Goal: Information Seeking & Learning: Learn about a topic

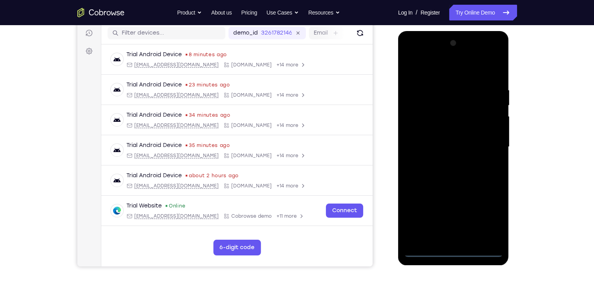
click at [452, 250] on div at bounding box center [453, 147] width 99 height 220
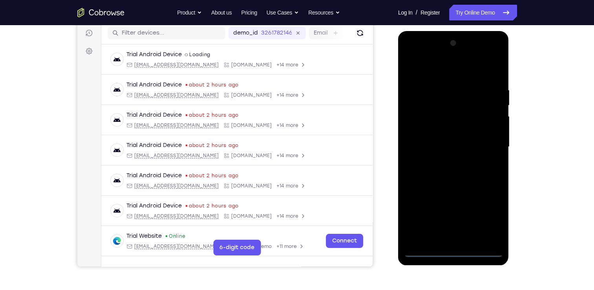
click at [491, 219] on div at bounding box center [453, 147] width 99 height 220
click at [409, 56] on div at bounding box center [453, 147] width 99 height 220
click at [489, 148] on div at bounding box center [453, 147] width 99 height 220
click at [446, 163] on div at bounding box center [453, 147] width 99 height 220
click at [450, 137] on div at bounding box center [453, 147] width 99 height 220
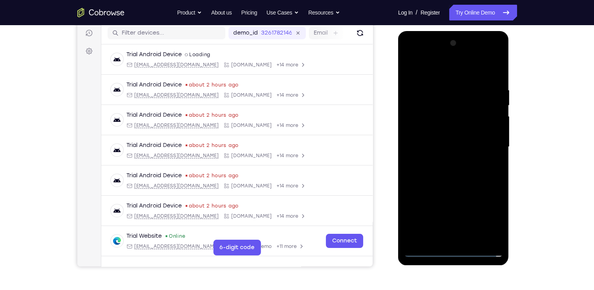
click at [454, 130] on div at bounding box center [453, 147] width 99 height 220
click at [456, 144] on div at bounding box center [453, 147] width 99 height 220
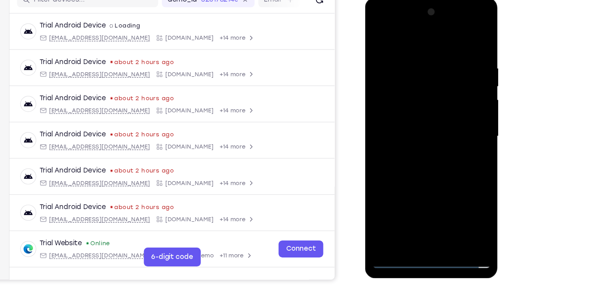
scroll to position [99, 0]
click at [423, 141] on div at bounding box center [420, 114] width 99 height 220
click at [423, 150] on div at bounding box center [420, 114] width 99 height 220
click at [465, 195] on div at bounding box center [420, 114] width 99 height 220
click at [439, 207] on div at bounding box center [420, 114] width 99 height 220
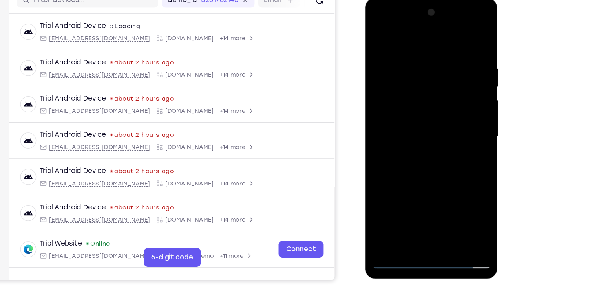
click at [417, 155] on div at bounding box center [420, 114] width 99 height 220
click at [419, 112] on div at bounding box center [420, 114] width 99 height 220
click at [377, 38] on div at bounding box center [420, 114] width 99 height 220
click at [403, 114] on div at bounding box center [420, 114] width 99 height 220
drag, startPoint x: 444, startPoint y: 109, endPoint x: 381, endPoint y: 36, distance: 97.2
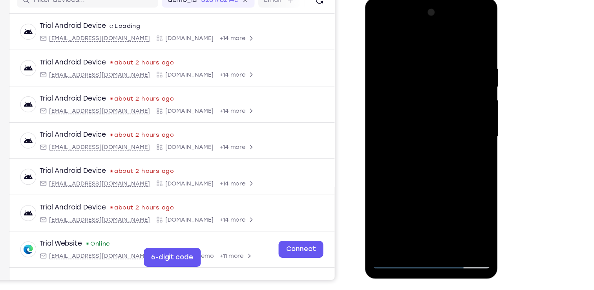
click at [381, 36] on div at bounding box center [420, 114] width 99 height 220
click at [377, 36] on div at bounding box center [420, 114] width 99 height 220
click at [406, 129] on div at bounding box center [420, 114] width 99 height 220
click at [405, 128] on div at bounding box center [420, 114] width 99 height 220
click at [411, 109] on div at bounding box center [420, 114] width 99 height 220
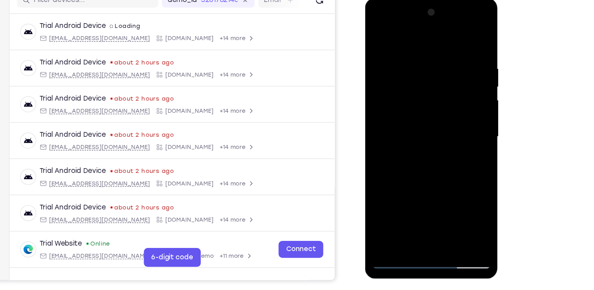
click at [375, 33] on div at bounding box center [420, 114] width 99 height 220
click at [379, 37] on div at bounding box center [420, 114] width 99 height 220
drag, startPoint x: 453, startPoint y: 145, endPoint x: 451, endPoint y: 114, distance: 31.1
click at [451, 114] on div at bounding box center [420, 114] width 99 height 220
click at [463, 120] on div at bounding box center [420, 114] width 99 height 220
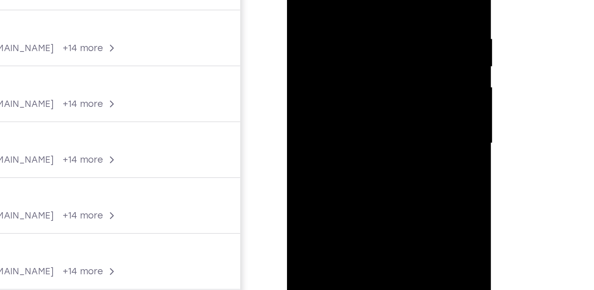
click at [387, 38] on div at bounding box center [342, 46] width 99 height 220
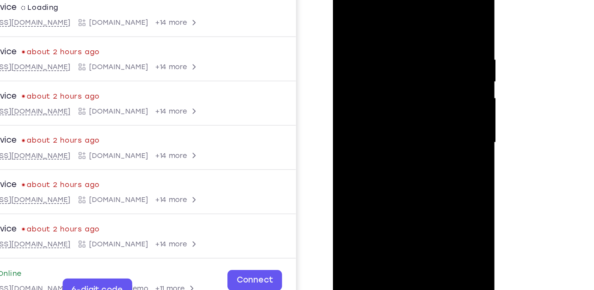
click at [410, 183] on div at bounding box center [388, 89] width 99 height 220
click at [433, 82] on div at bounding box center [388, 89] width 99 height 220
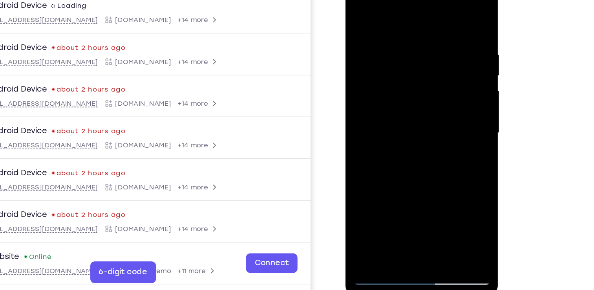
click at [387, 177] on div at bounding box center [401, 89] width 99 height 220
click at [355, 13] on div at bounding box center [401, 89] width 99 height 220
click at [401, 172] on div at bounding box center [401, 89] width 99 height 220
click at [359, 12] on div at bounding box center [401, 89] width 99 height 220
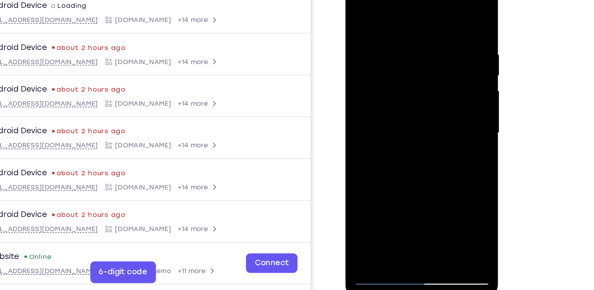
click at [445, 112] on div at bounding box center [401, 89] width 99 height 220
click at [444, 111] on div at bounding box center [401, 89] width 99 height 220
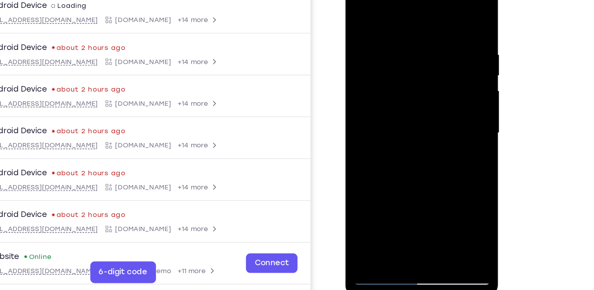
click at [409, 18] on div at bounding box center [401, 89] width 99 height 220
click at [355, 135] on div at bounding box center [401, 89] width 99 height 220
click at [387, 181] on div at bounding box center [401, 89] width 99 height 220
click at [432, 83] on div at bounding box center [401, 89] width 99 height 220
click at [417, 180] on div at bounding box center [401, 89] width 99 height 220
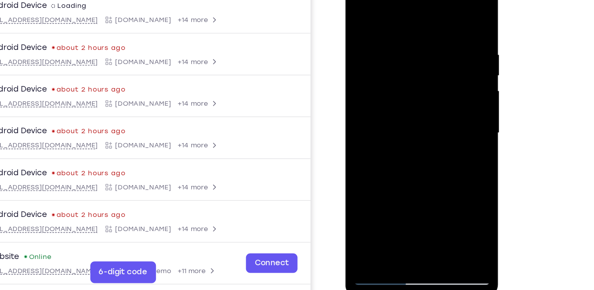
click at [435, 178] on div at bounding box center [401, 89] width 99 height 220
click at [439, 15] on div at bounding box center [401, 89] width 99 height 220
click at [421, 184] on div at bounding box center [401, 89] width 99 height 220
click at [388, 81] on div at bounding box center [401, 89] width 99 height 220
click at [355, 9] on div at bounding box center [401, 89] width 99 height 220
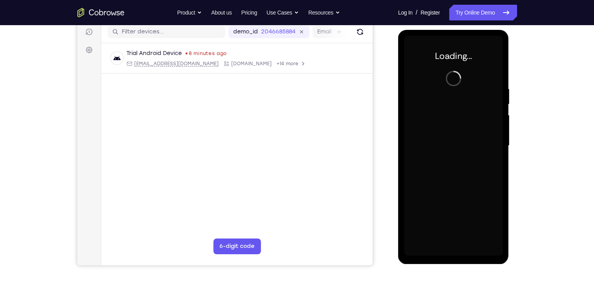
scroll to position [100, 0]
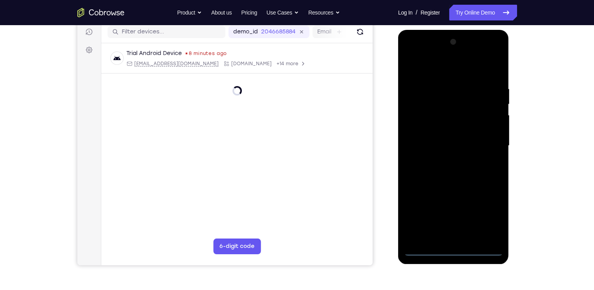
click at [456, 251] on div at bounding box center [453, 146] width 99 height 220
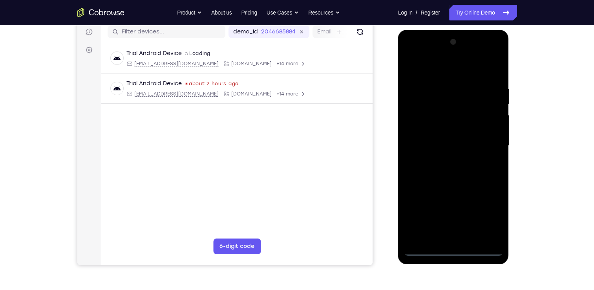
click at [488, 218] on div at bounding box center [453, 146] width 99 height 220
click at [410, 55] on div at bounding box center [453, 146] width 99 height 220
click at [488, 147] on div at bounding box center [453, 146] width 99 height 220
click at [443, 161] on div at bounding box center [453, 146] width 99 height 220
click at [448, 136] on div at bounding box center [453, 146] width 99 height 220
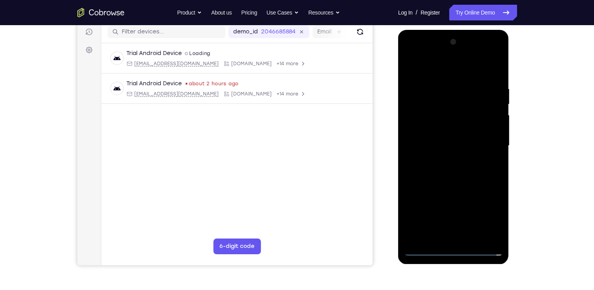
click at [460, 130] on div at bounding box center [453, 146] width 99 height 220
click at [461, 142] on div at bounding box center [453, 146] width 99 height 220
click at [463, 168] on div at bounding box center [453, 146] width 99 height 220
click at [460, 168] on div at bounding box center [453, 146] width 99 height 220
click at [455, 170] on div at bounding box center [453, 146] width 99 height 220
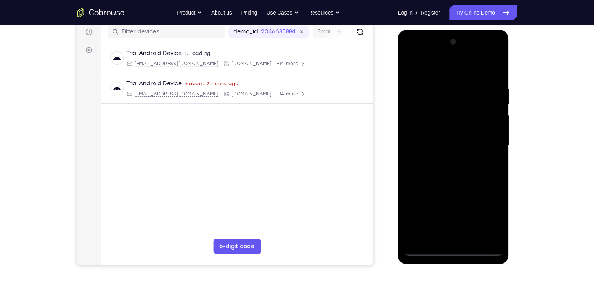
drag, startPoint x: 448, startPoint y: 73, endPoint x: 454, endPoint y: 22, distance: 51.4
click at [454, 30] on html "Online web based iOS Simulators and Android Emulators. Run iPhone, iPad, Mobile…" at bounding box center [454, 148] width 112 height 236
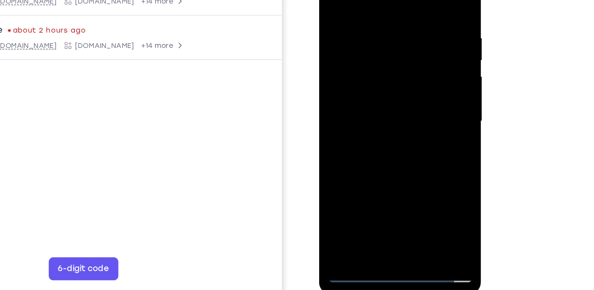
click at [402, 105] on div at bounding box center [374, 68] width 99 height 220
click at [421, 150] on div at bounding box center [374, 68] width 99 height 220
click at [383, 15] on div at bounding box center [374, 68] width 99 height 220
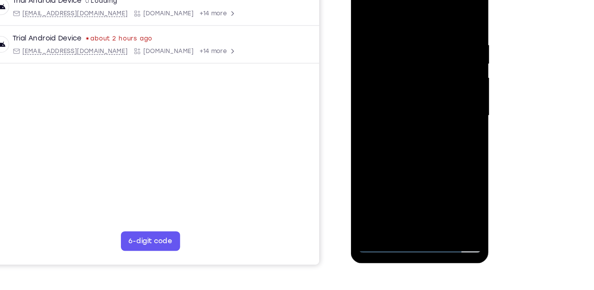
click at [408, 175] on div at bounding box center [406, 88] width 99 height 220
click at [422, 101] on div at bounding box center [406, 88] width 99 height 220
click at [419, 177] on div at bounding box center [406, 88] width 99 height 220
click at [445, 179] on div at bounding box center [406, 88] width 99 height 220
click at [436, 177] on div at bounding box center [406, 88] width 99 height 220
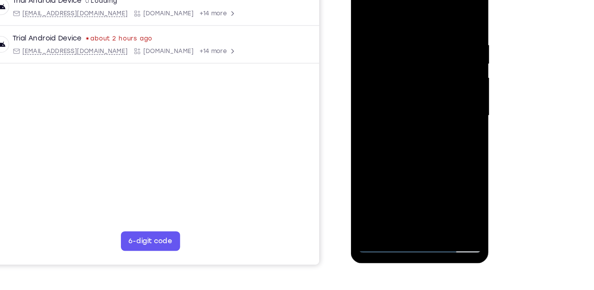
click at [439, 93] on div at bounding box center [406, 88] width 99 height 220
click at [448, 14] on div at bounding box center [406, 88] width 99 height 220
drag, startPoint x: 443, startPoint y: 26, endPoint x: 402, endPoint y: 26, distance: 41.2
click at [402, 26] on div at bounding box center [406, 88] width 99 height 220
click at [402, 31] on div at bounding box center [406, 88] width 99 height 220
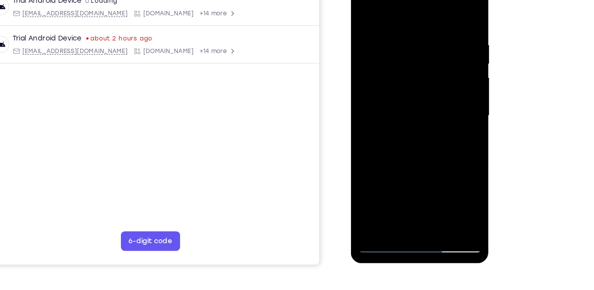
drag, startPoint x: 431, startPoint y: 59, endPoint x: 340, endPoint y: 75, distance: 92.0
click at [351, 75] on html "Online web based iOS Simulators and Android Emulators. Run iPhone, iPad, Mobile…" at bounding box center [407, 90] width 112 height 236
click at [448, 10] on div at bounding box center [406, 88] width 99 height 220
click at [369, 182] on div at bounding box center [406, 88] width 99 height 220
click at [373, 179] on div at bounding box center [406, 88] width 99 height 220
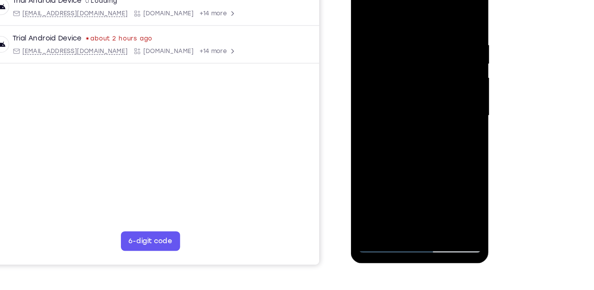
click at [389, 179] on div at bounding box center [406, 88] width 99 height 220
click at [403, 8] on div at bounding box center [406, 88] width 99 height 220
click at [394, 25] on div at bounding box center [406, 88] width 99 height 220
click at [375, 31] on div at bounding box center [406, 88] width 99 height 220
click at [400, 179] on div at bounding box center [406, 88] width 99 height 220
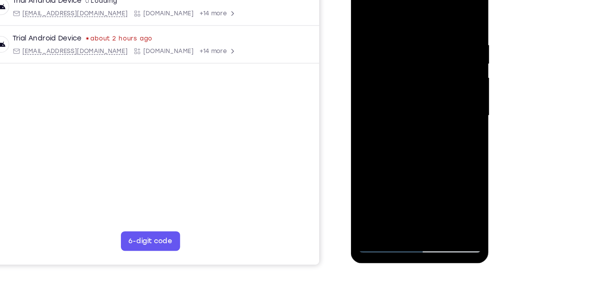
click at [411, 95] on div at bounding box center [406, 88] width 99 height 220
click at [421, 178] on div at bounding box center [406, 88] width 99 height 220
click at [444, 176] on div at bounding box center [406, 88] width 99 height 220
click at [447, 12] on div at bounding box center [406, 88] width 99 height 220
click at [426, 179] on div at bounding box center [406, 88] width 99 height 220
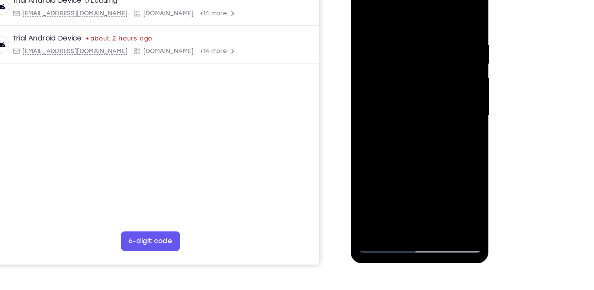
click at [407, 128] on div at bounding box center [406, 88] width 99 height 220
click at [410, 116] on div at bounding box center [406, 88] width 99 height 220
click at [403, 178] on div at bounding box center [406, 88] width 99 height 220
click at [449, 165] on div at bounding box center [406, 88] width 99 height 220
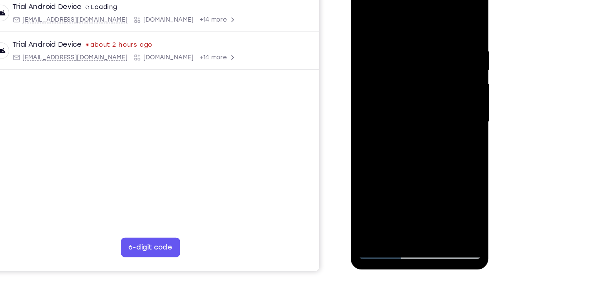
click at [444, 114] on div at bounding box center [406, 94] width 99 height 220
click at [363, 17] on div at bounding box center [406, 94] width 99 height 220
click at [409, 127] on div at bounding box center [406, 94] width 99 height 220
click at [362, 19] on div at bounding box center [406, 94] width 99 height 220
drag, startPoint x: 428, startPoint y: 132, endPoint x: 430, endPoint y: 86, distance: 46.0
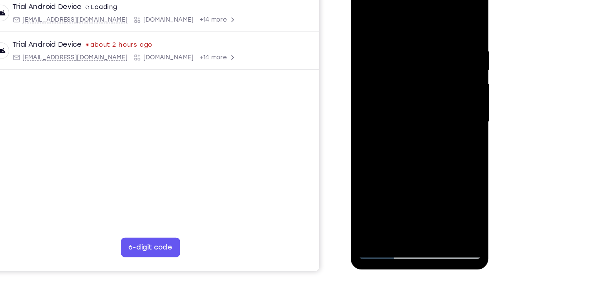
click at [430, 86] on div at bounding box center [406, 94] width 99 height 220
click at [409, 84] on div at bounding box center [406, 94] width 99 height 220
click at [390, 183] on div at bounding box center [406, 94] width 99 height 220
click at [386, 185] on div at bounding box center [406, 94] width 99 height 220
click at [430, 139] on div at bounding box center [406, 94] width 99 height 220
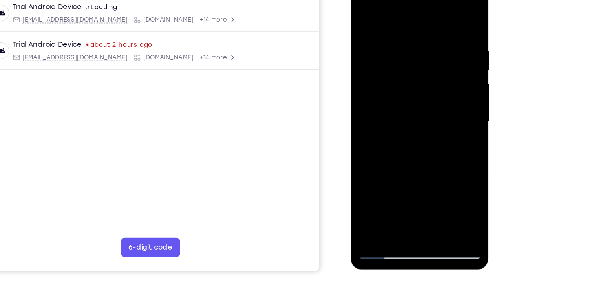
click at [443, 107] on div at bounding box center [406, 94] width 99 height 220
click at [363, 15] on div at bounding box center [406, 94] width 99 height 220
drag, startPoint x: 399, startPoint y: 90, endPoint x: 400, endPoint y: 141, distance: 51.1
click at [400, 141] on div at bounding box center [406, 94] width 99 height 220
click at [364, 15] on div at bounding box center [406, 94] width 99 height 220
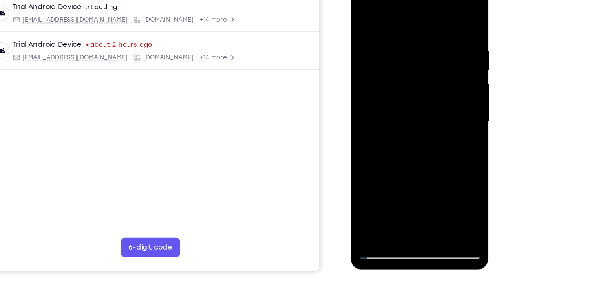
click at [372, 183] on div at bounding box center [406, 94] width 99 height 220
drag, startPoint x: 410, startPoint y: 87, endPoint x: 404, endPoint y: 165, distance: 78.4
click at [404, 165] on div at bounding box center [406, 94] width 99 height 220
click at [447, 36] on div at bounding box center [406, 94] width 99 height 220
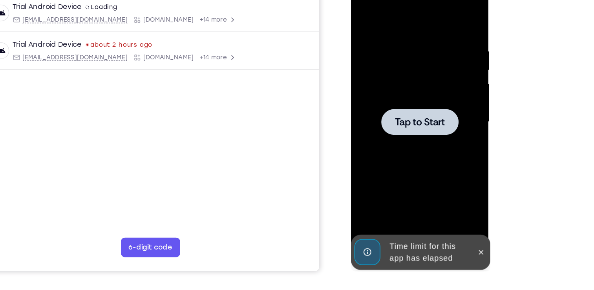
click at [393, 98] on span "Tap to Start" at bounding box center [406, 94] width 40 height 8
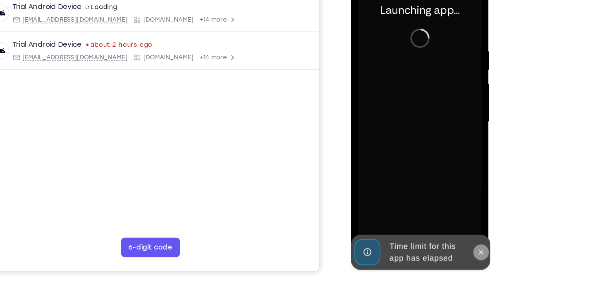
click at [452, 196] on button at bounding box center [455, 198] width 13 height 13
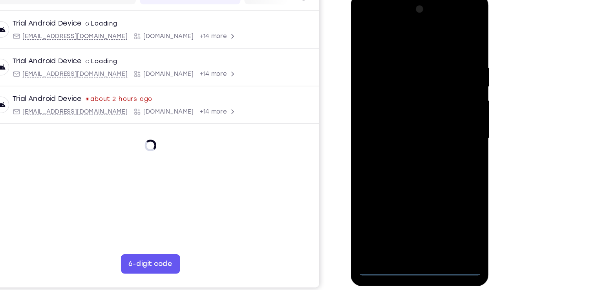
click at [407, 213] on div at bounding box center [406, 110] width 99 height 220
click at [439, 185] on div at bounding box center [406, 110] width 99 height 220
click at [363, 16] on div at bounding box center [406, 110] width 99 height 220
click at [439, 105] on div at bounding box center [406, 110] width 99 height 220
click at [397, 125] on div at bounding box center [406, 110] width 99 height 220
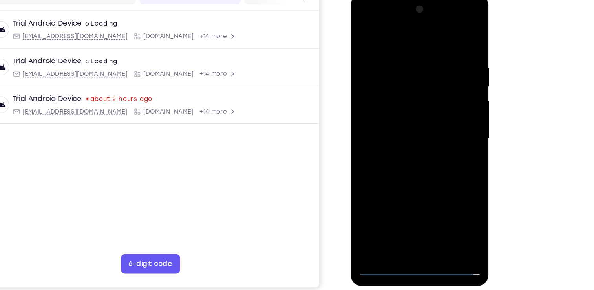
click at [397, 103] on div at bounding box center [406, 110] width 99 height 220
click at [405, 97] on div at bounding box center [406, 110] width 99 height 220
click at [403, 109] on div at bounding box center [406, 110] width 99 height 220
click at [427, 148] on div at bounding box center [406, 110] width 99 height 220
drag, startPoint x: 384, startPoint y: 29, endPoint x: 383, endPoint y: -5, distance: 34.2
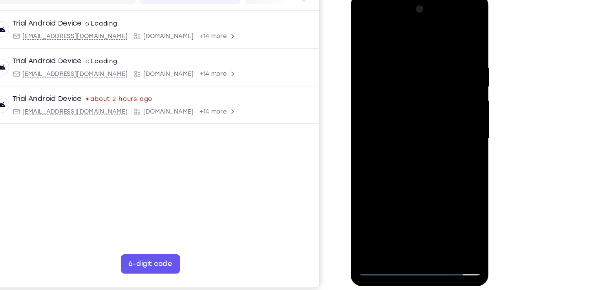
click at [383, 0] on div at bounding box center [406, 112] width 111 height 234
click at [450, 194] on div at bounding box center [406, 110] width 99 height 220
click at [448, 200] on div at bounding box center [406, 110] width 99 height 220
drag, startPoint x: 435, startPoint y: 51, endPoint x: 383, endPoint y: 48, distance: 51.9
click at [383, 48] on div at bounding box center [406, 110] width 99 height 220
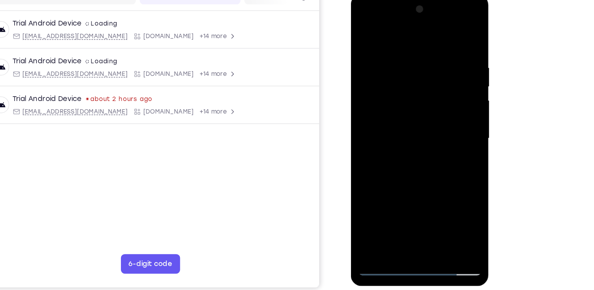
click at [388, 200] on div at bounding box center [406, 110] width 99 height 220
click at [383, 31] on div at bounding box center [406, 110] width 99 height 220
click at [395, 48] on div at bounding box center [406, 110] width 99 height 220
click at [401, 48] on div at bounding box center [406, 110] width 99 height 220
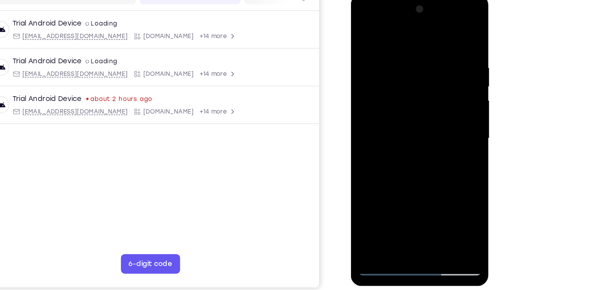
click at [404, 44] on div at bounding box center [406, 110] width 99 height 220
click at [414, 38] on div at bounding box center [406, 110] width 99 height 220
click at [431, 38] on div at bounding box center [406, 110] width 99 height 220
click at [427, 44] on div at bounding box center [406, 110] width 99 height 220
click at [421, 56] on div at bounding box center [406, 110] width 99 height 220
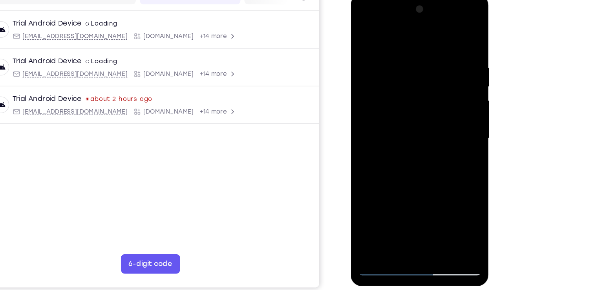
click at [371, 57] on div at bounding box center [406, 110] width 99 height 220
click at [405, 152] on div at bounding box center [406, 110] width 99 height 220
click at [363, 34] on div at bounding box center [406, 110] width 99 height 220
click at [366, 31] on div at bounding box center [406, 110] width 99 height 220
click at [389, 204] on div at bounding box center [406, 110] width 99 height 220
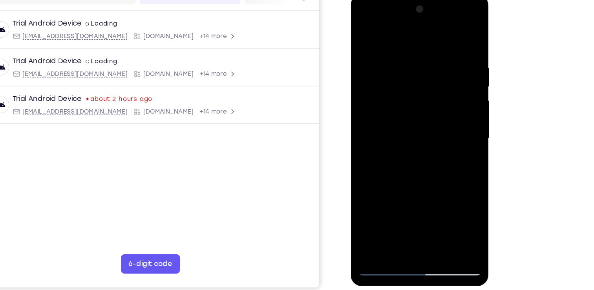
click at [392, 31] on div at bounding box center [406, 110] width 99 height 220
click at [392, 47] on div at bounding box center [406, 110] width 99 height 220
click at [376, 48] on div at bounding box center [406, 110] width 99 height 220
click at [413, 198] on div at bounding box center [406, 110] width 99 height 220
click at [372, 50] on div at bounding box center [406, 110] width 99 height 220
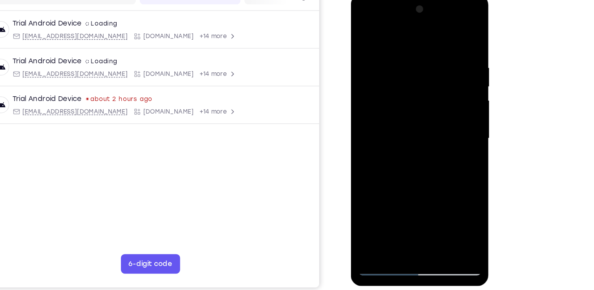
click at [425, 176] on div at bounding box center [406, 110] width 99 height 220
click at [405, 202] on div at bounding box center [406, 110] width 99 height 220
click at [401, 191] on div at bounding box center [406, 110] width 99 height 220
click at [447, 188] on div at bounding box center [406, 110] width 99 height 220
click at [439, 94] on div at bounding box center [406, 110] width 99 height 220
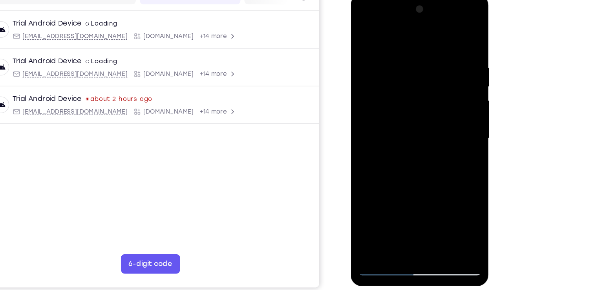
click at [432, 200] on div at bounding box center [406, 110] width 99 height 220
click at [426, 203] on div at bounding box center [406, 110] width 99 height 220
click at [366, 31] on div at bounding box center [406, 110] width 99 height 220
click at [388, 200] on div at bounding box center [406, 110] width 99 height 220
click at [411, 32] on div at bounding box center [406, 110] width 99 height 220
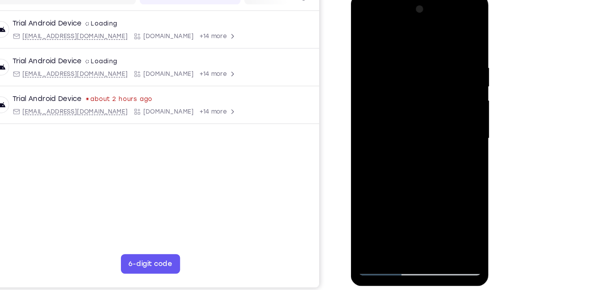
click at [414, 31] on div at bounding box center [406, 110] width 99 height 220
click at [402, 43] on div at bounding box center [406, 110] width 99 height 220
click at [365, 53] on div at bounding box center [406, 110] width 99 height 220
click at [428, 104] on div at bounding box center [406, 110] width 99 height 220
click at [397, 196] on div at bounding box center [406, 110] width 99 height 220
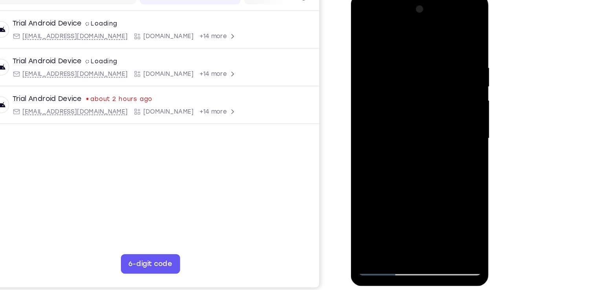
click at [436, 102] on div at bounding box center [406, 110] width 99 height 220
click at [431, 198] on div at bounding box center [406, 110] width 99 height 220
click at [368, 53] on div at bounding box center [406, 110] width 99 height 220
click at [424, 100] on div at bounding box center [406, 110] width 99 height 220
click at [398, 200] on div at bounding box center [406, 110] width 99 height 220
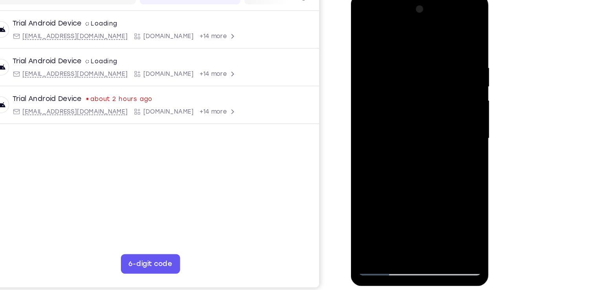
click at [430, 123] on div at bounding box center [406, 110] width 99 height 220
click at [431, 203] on div at bounding box center [406, 110] width 99 height 220
click at [367, 29] on div at bounding box center [406, 110] width 99 height 220
click at [390, 203] on div at bounding box center [406, 110] width 99 height 220
click at [438, 52] on div at bounding box center [406, 110] width 99 height 220
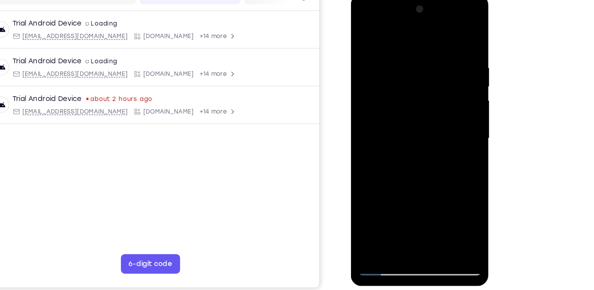
drag, startPoint x: 427, startPoint y: 178, endPoint x: 433, endPoint y: 164, distance: 15.3
click at [433, 164] on div at bounding box center [406, 110] width 99 height 220
click at [388, 200] on div at bounding box center [406, 110] width 99 height 220
click at [423, 32] on div at bounding box center [406, 110] width 99 height 220
click at [424, 30] on div at bounding box center [406, 110] width 99 height 220
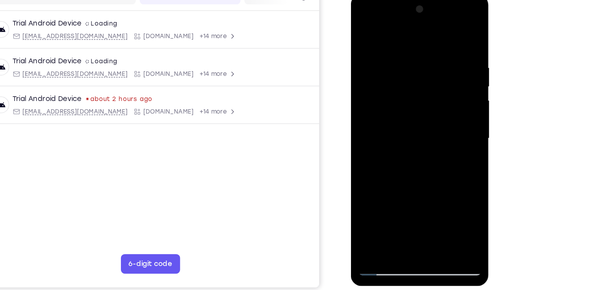
click at [420, 30] on div at bounding box center [406, 110] width 99 height 220
click at [397, 38] on div at bounding box center [406, 110] width 99 height 220
click at [373, 44] on div at bounding box center [406, 110] width 99 height 220
click at [430, 166] on div at bounding box center [406, 110] width 99 height 220
click at [402, 196] on div at bounding box center [406, 110] width 99 height 220
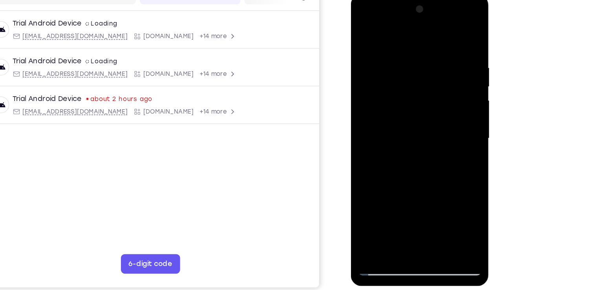
click at [368, 43] on div at bounding box center [406, 110] width 99 height 220
click at [363, 29] on div at bounding box center [406, 110] width 99 height 220
click at [368, 41] on div at bounding box center [406, 110] width 99 height 220
click at [385, 197] on div at bounding box center [406, 110] width 99 height 220
click at [384, 179] on div at bounding box center [406, 110] width 99 height 220
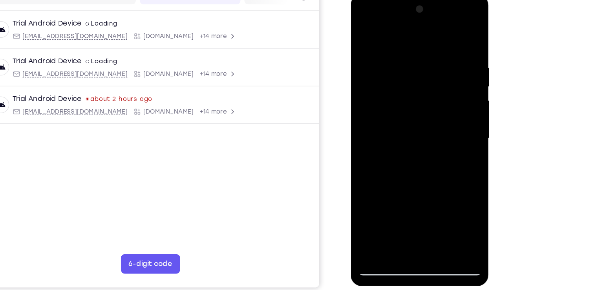
click at [364, 31] on div at bounding box center [406, 110] width 99 height 220
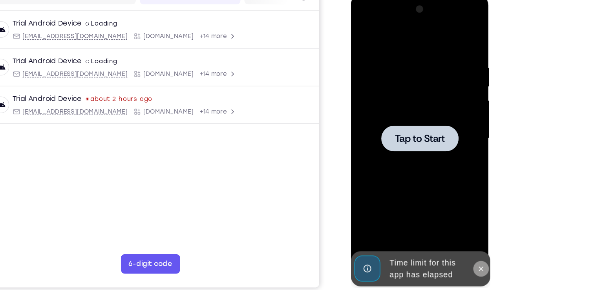
click at [456, 213] on icon at bounding box center [455, 215] width 6 height 6
